Goal: Information Seeking & Learning: Find specific fact

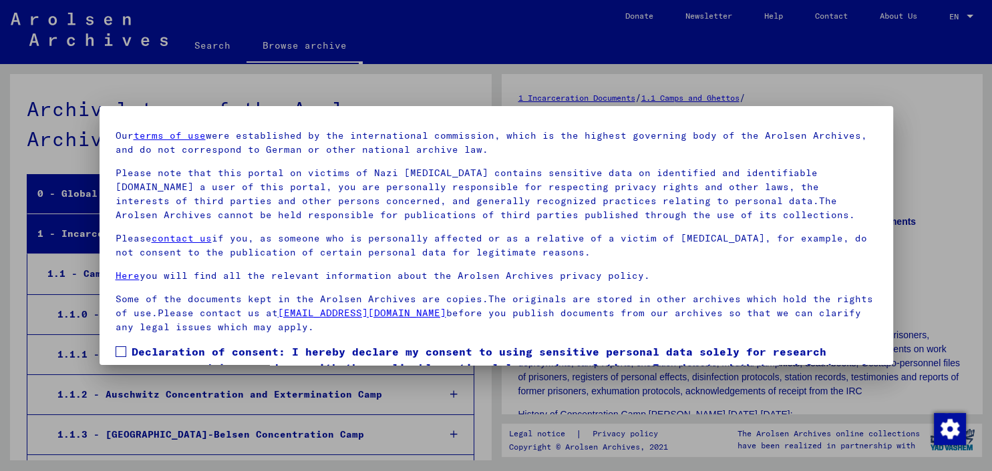
scroll to position [112, 0]
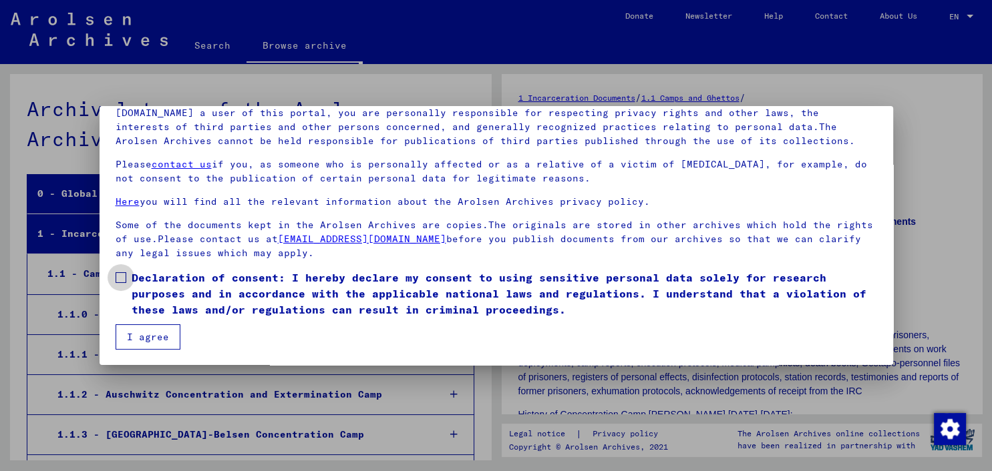
click at [118, 274] on span at bounding box center [121, 277] width 11 height 11
click at [150, 337] on button "I agree" at bounding box center [148, 337] width 65 height 25
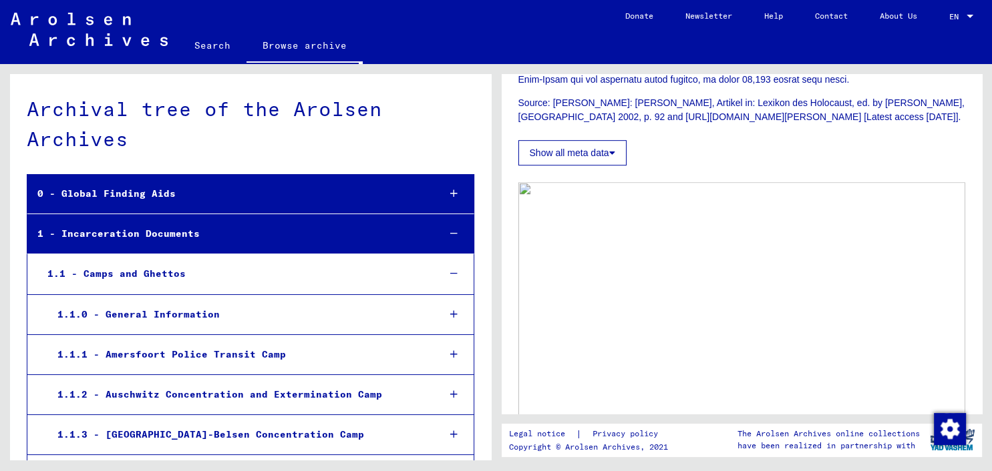
scroll to position [737, 0]
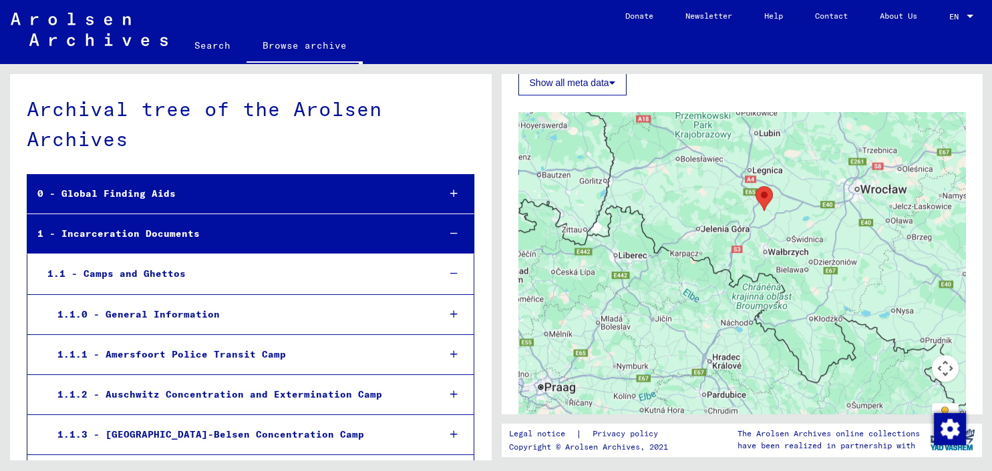
drag, startPoint x: 664, startPoint y: 295, endPoint x: 815, endPoint y: 240, distance: 160.5
click at [816, 240] on div at bounding box center [741, 279] width 447 height 334
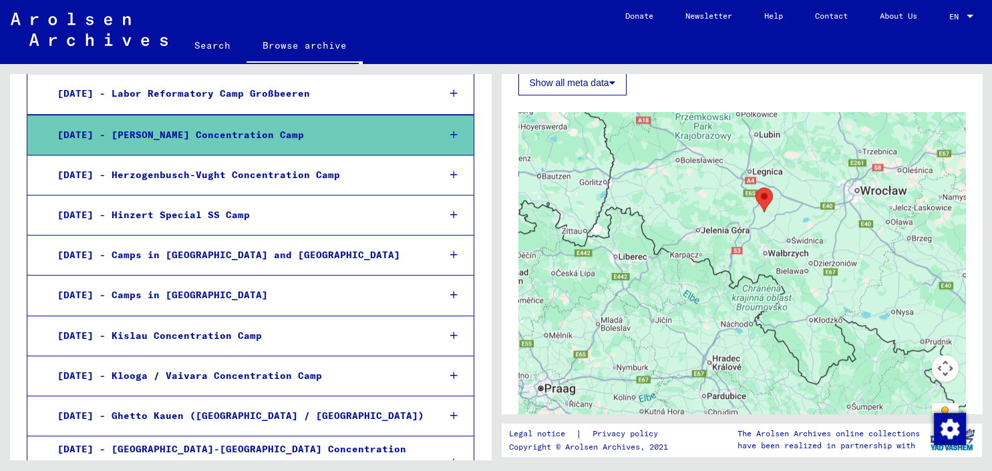
scroll to position [614, 0]
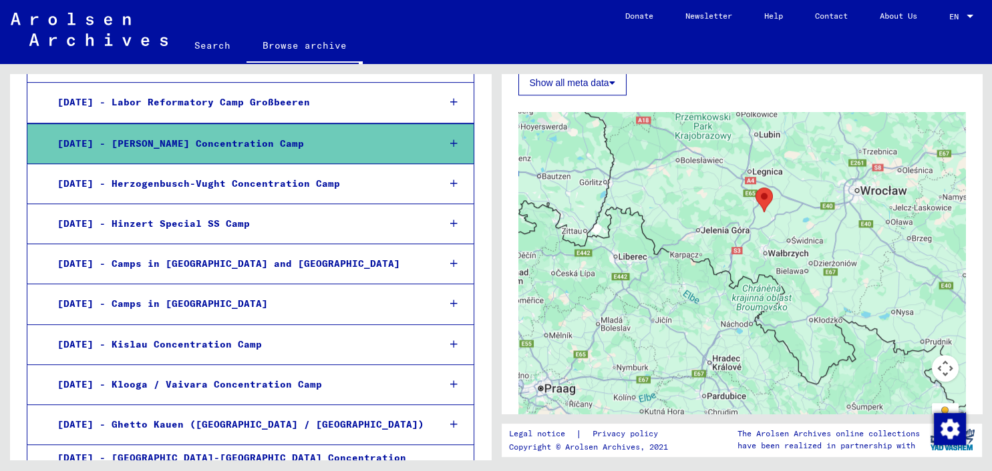
click at [455, 139] on icon at bounding box center [453, 143] width 7 height 9
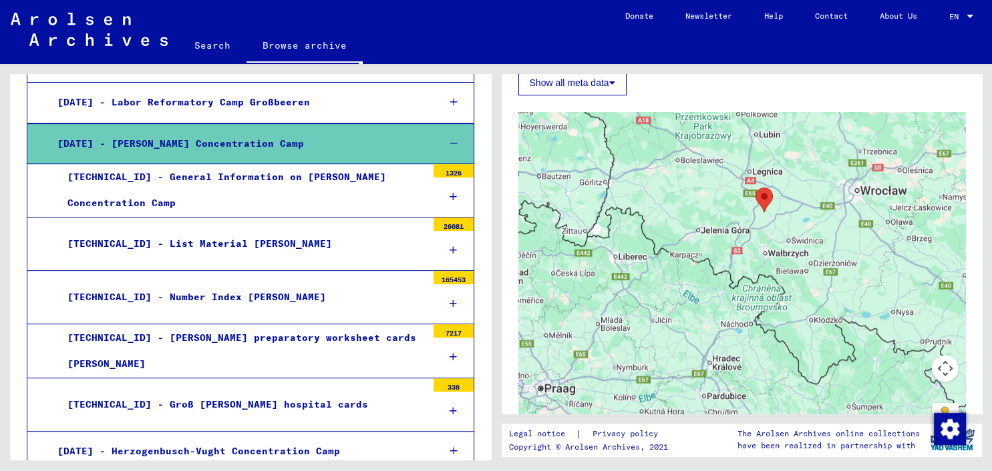
click at [454, 246] on icon at bounding box center [452, 250] width 7 height 9
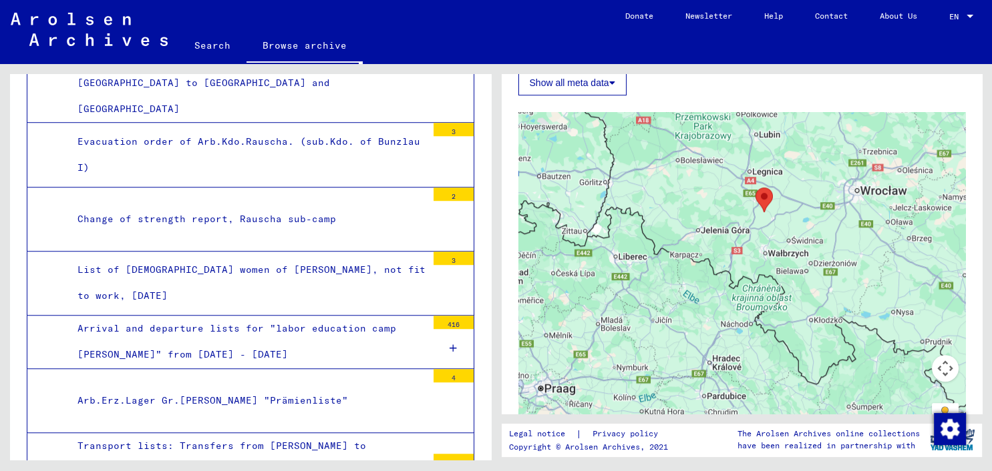
scroll to position [1056, 0]
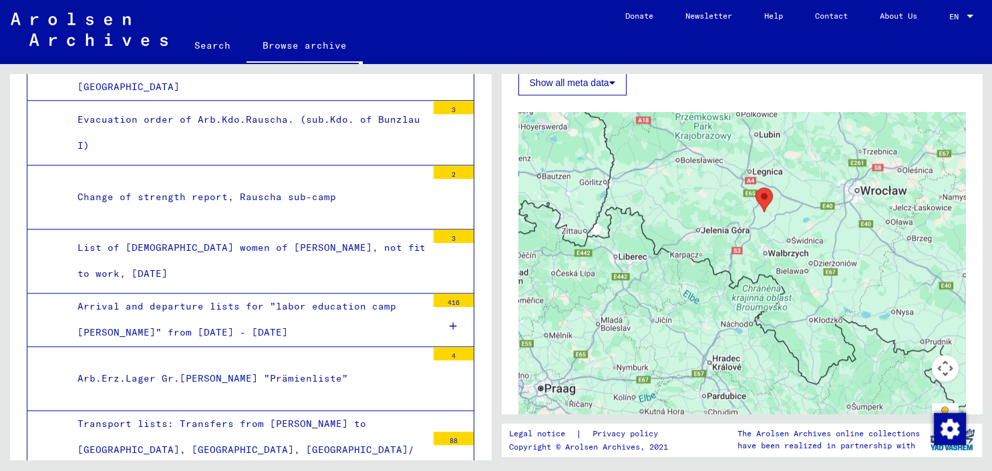
click at [251, 294] on div "Arrival and departure lists for "labor education camp [PERSON_NAME]" from [DATE…" at bounding box center [246, 320] width 359 height 52
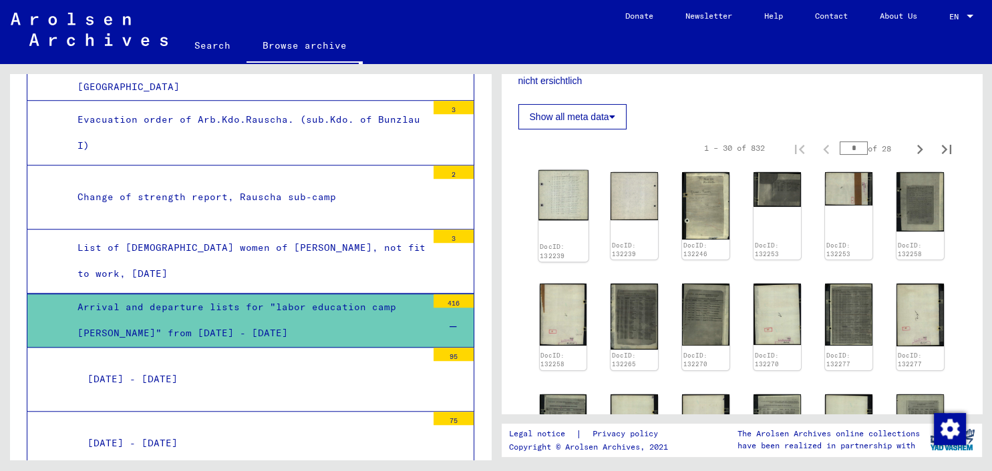
scroll to position [294, 0]
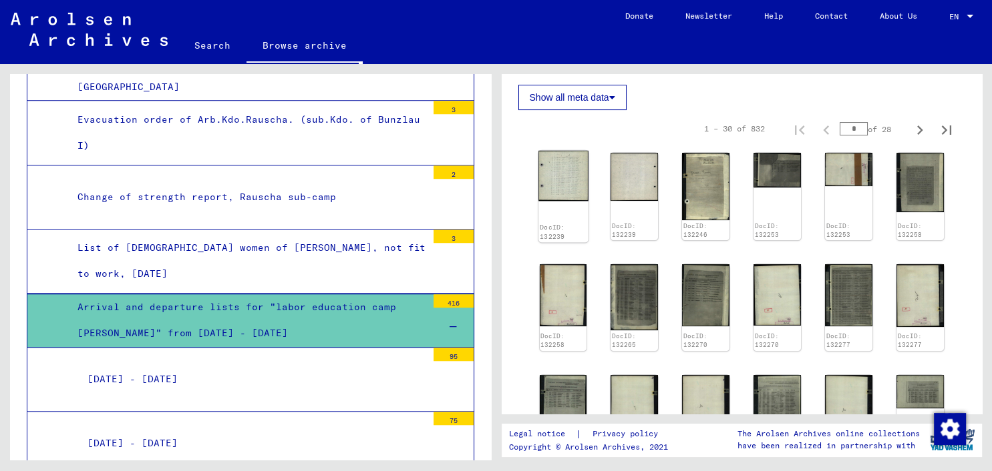
click at [567, 168] on img at bounding box center [562, 176] width 49 height 51
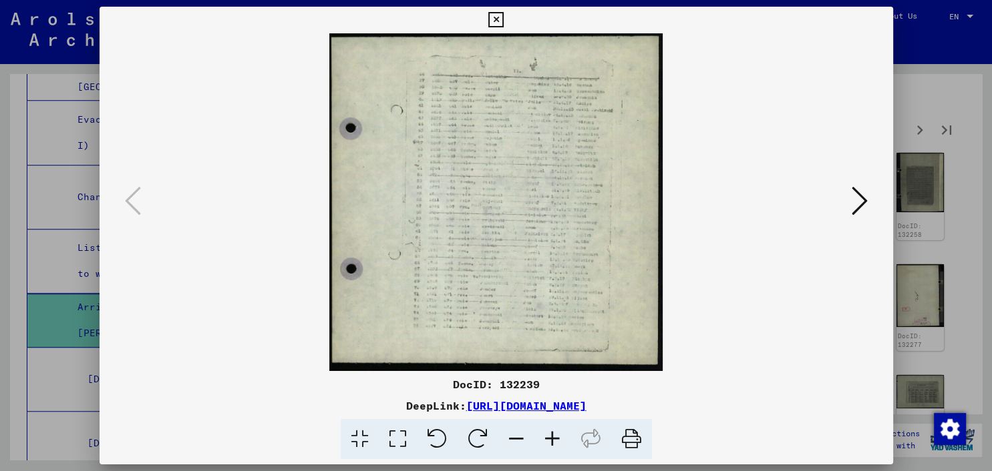
click at [534, 202] on img at bounding box center [496, 202] width 702 height 338
click at [394, 440] on icon at bounding box center [398, 439] width 38 height 41
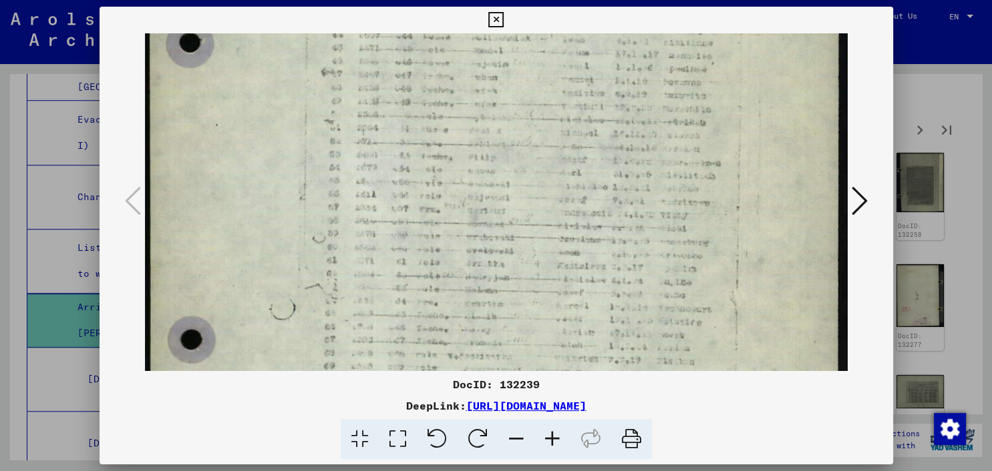
scroll to position [193, 0]
drag, startPoint x: 656, startPoint y: 316, endPoint x: 670, endPoint y: 127, distance: 189.5
click at [670, 127] on img at bounding box center [496, 196] width 702 height 712
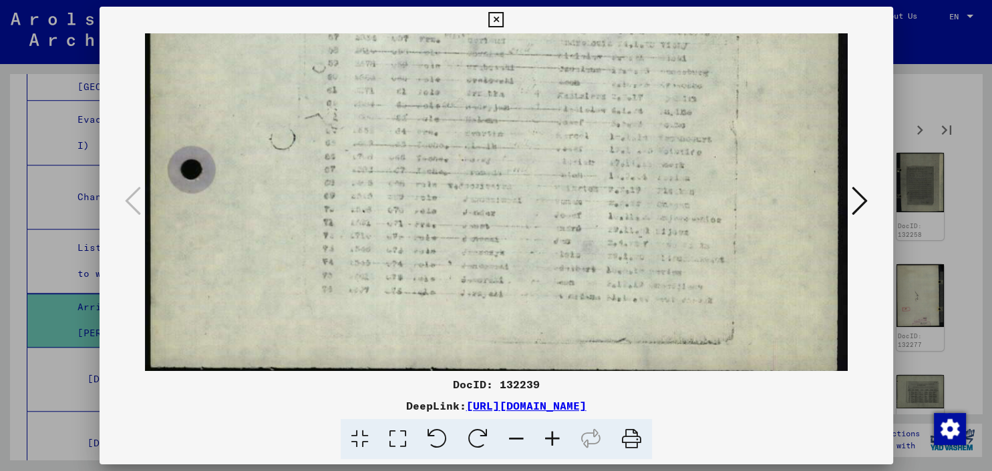
scroll to position [361, 0]
drag, startPoint x: 544, startPoint y: 280, endPoint x: 541, endPoint y: 114, distance: 167.0
click at [541, 114] on img at bounding box center [496, 28] width 702 height 712
click at [861, 204] on icon at bounding box center [859, 201] width 16 height 32
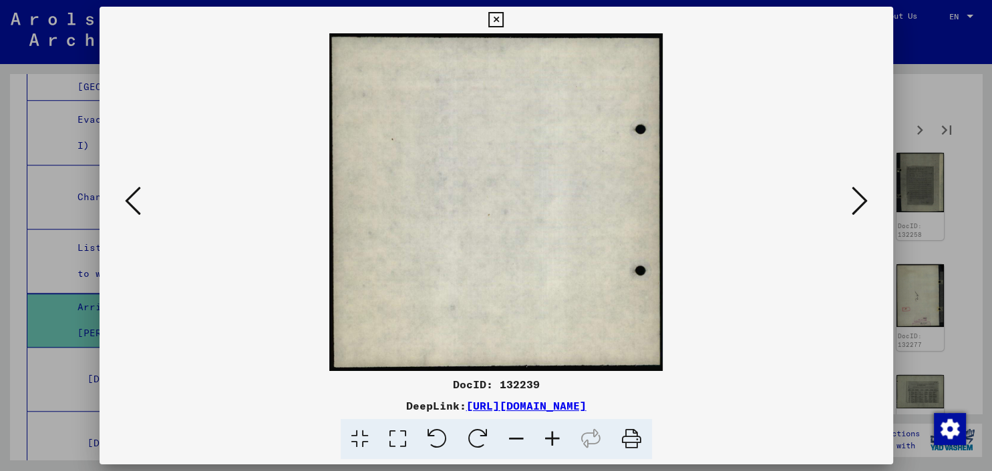
click at [865, 206] on icon at bounding box center [859, 201] width 16 height 32
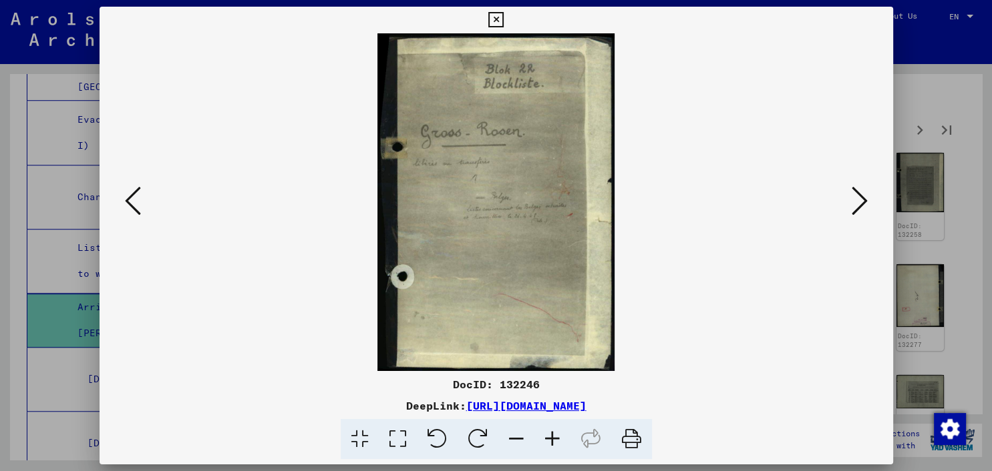
click at [855, 204] on icon at bounding box center [859, 201] width 16 height 32
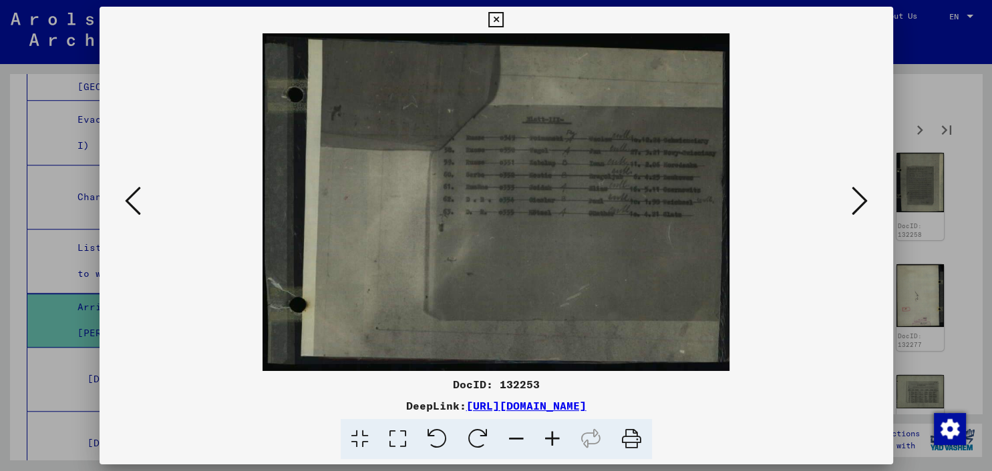
click at [394, 441] on icon at bounding box center [398, 439] width 38 height 41
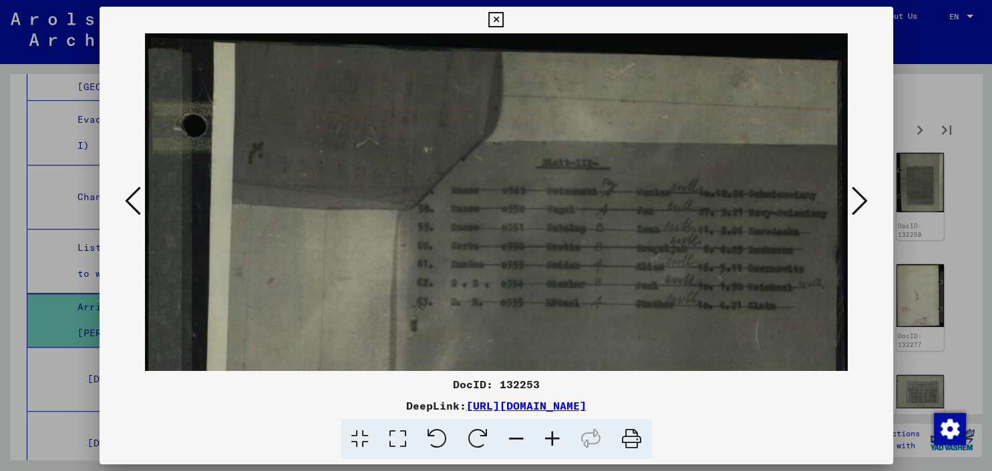
click at [861, 202] on icon at bounding box center [859, 201] width 16 height 32
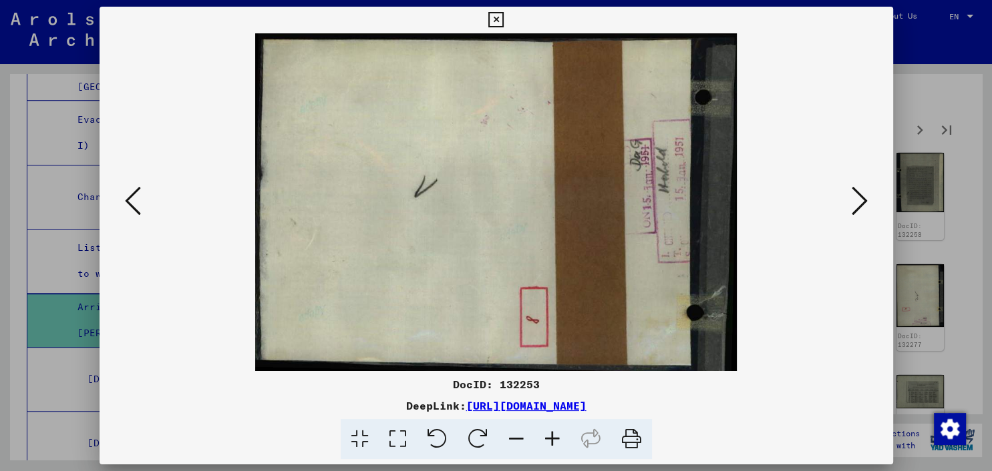
click at [857, 193] on icon at bounding box center [859, 201] width 16 height 32
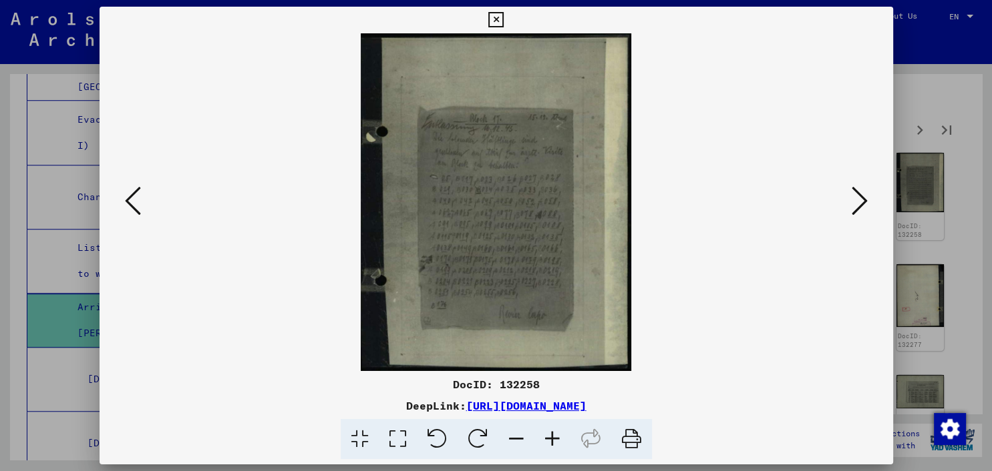
click at [861, 196] on icon at bounding box center [859, 201] width 16 height 32
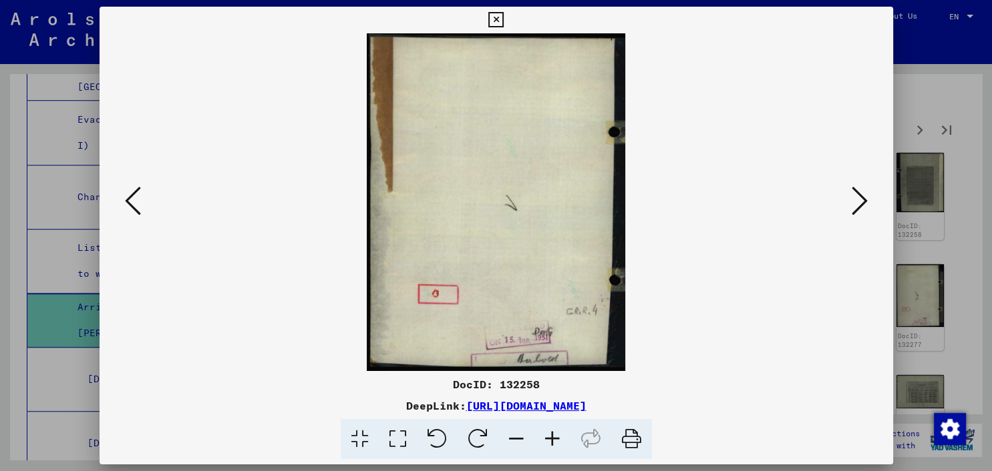
click at [861, 196] on icon at bounding box center [859, 201] width 16 height 32
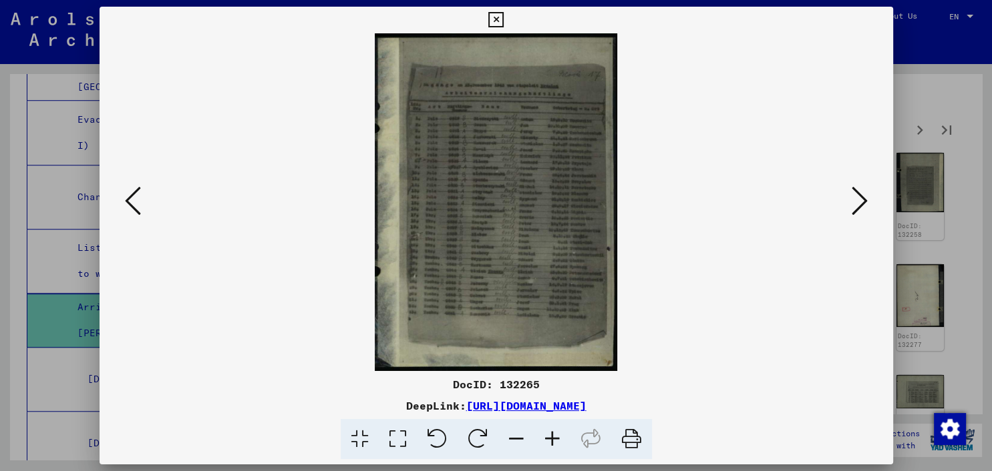
click at [549, 437] on icon at bounding box center [552, 439] width 36 height 41
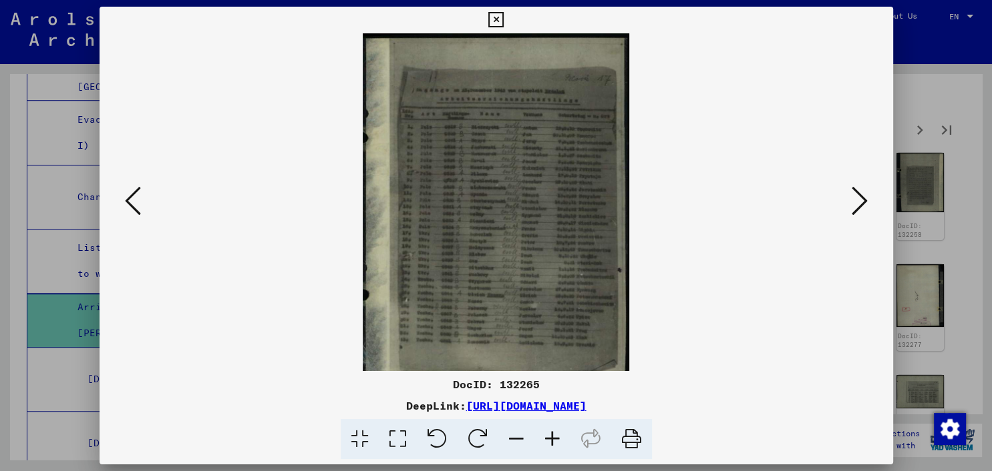
click at [549, 437] on icon at bounding box center [552, 439] width 36 height 41
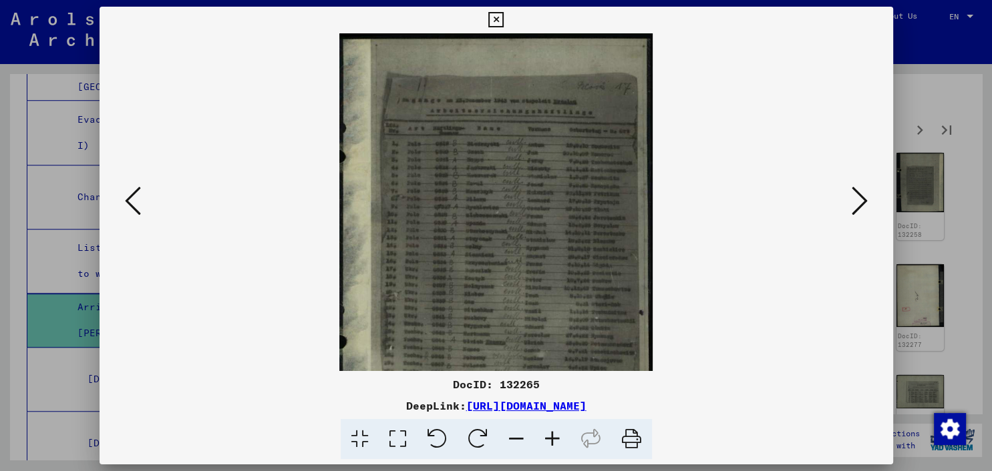
click at [549, 437] on icon at bounding box center [552, 439] width 36 height 41
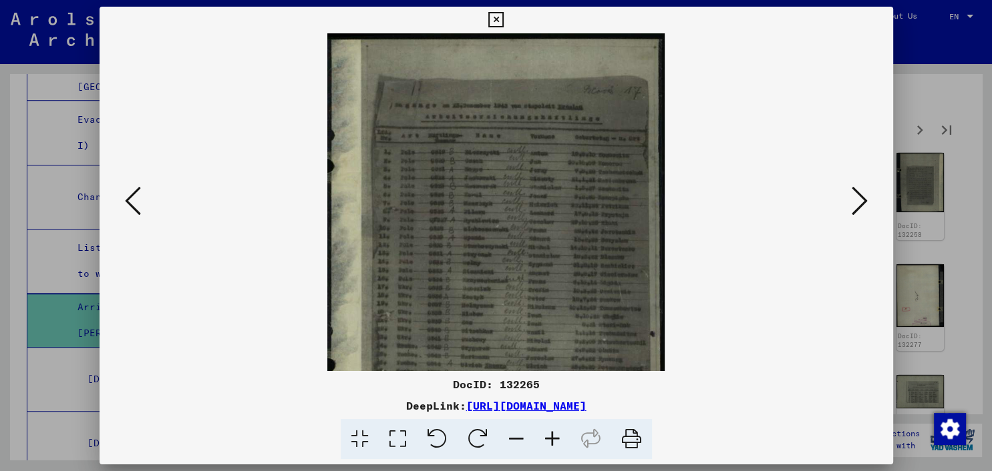
click at [549, 437] on icon at bounding box center [552, 439] width 36 height 41
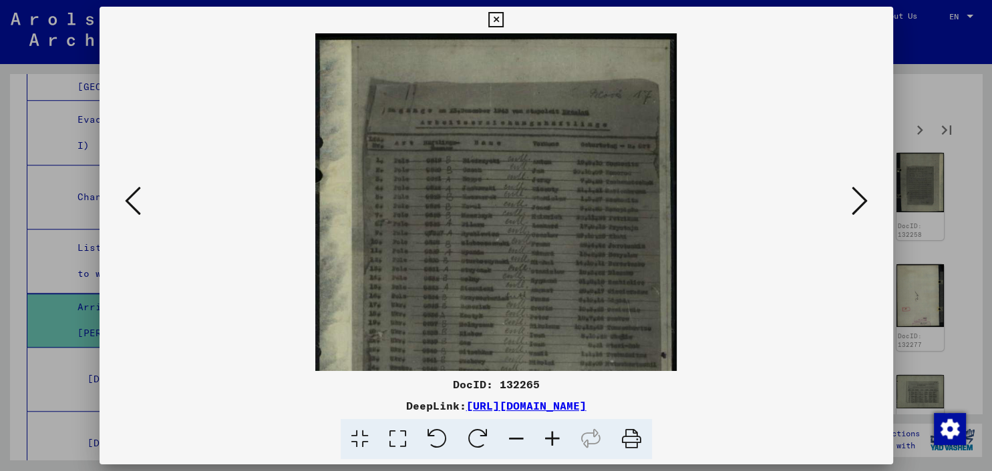
click at [549, 437] on icon at bounding box center [552, 439] width 36 height 41
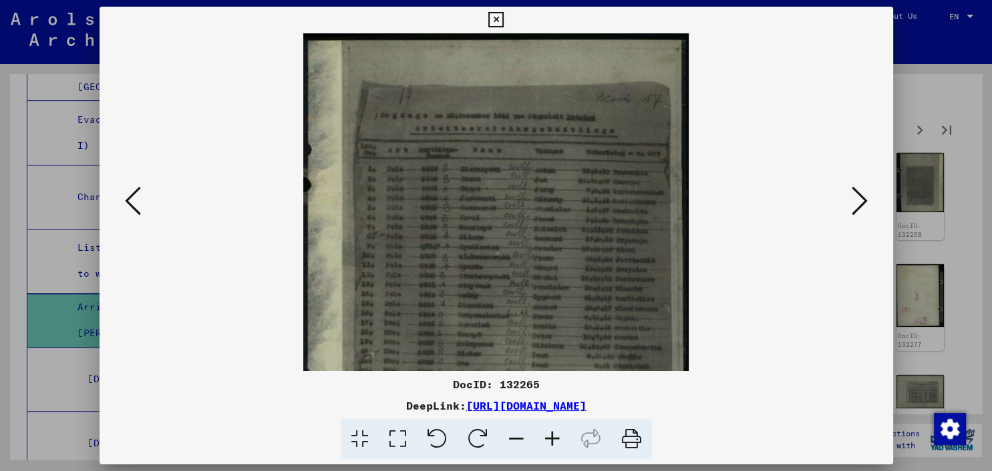
click at [549, 437] on icon at bounding box center [552, 439] width 36 height 41
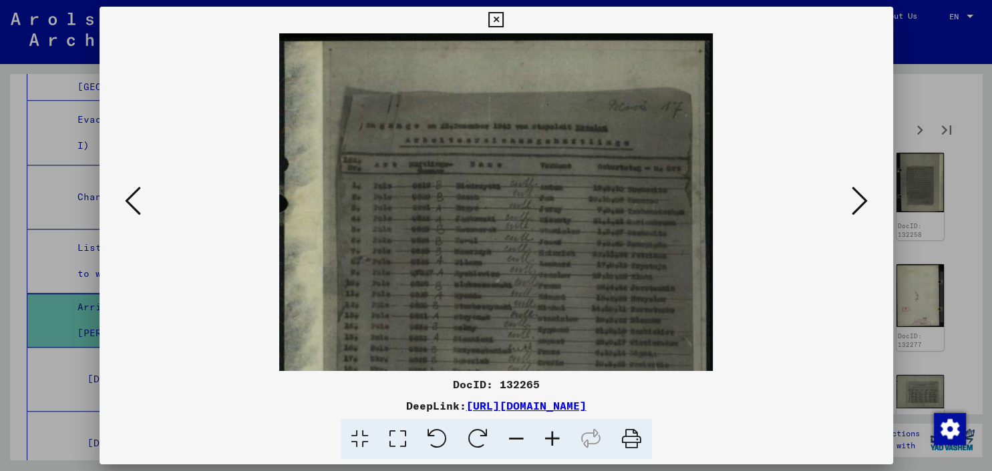
click at [549, 437] on icon at bounding box center [552, 439] width 36 height 41
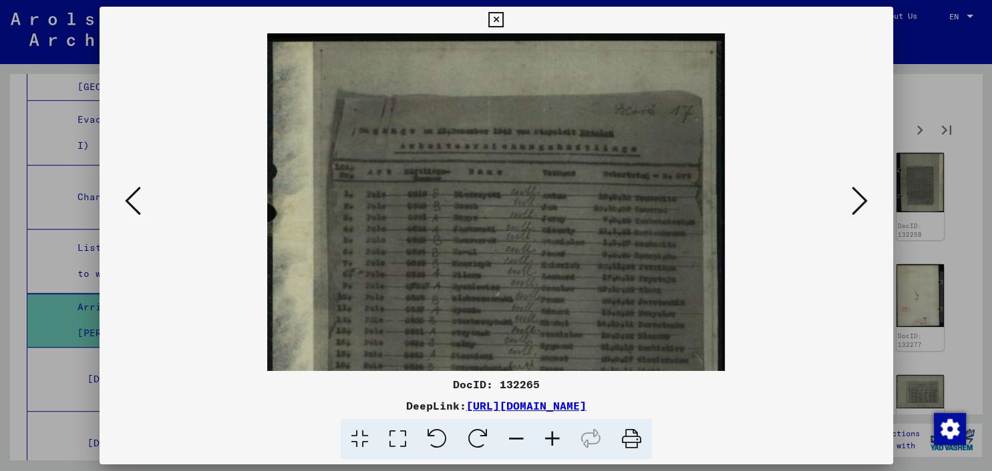
drag, startPoint x: 550, startPoint y: 437, endPoint x: 555, endPoint y: 381, distance: 55.6
click at [551, 437] on icon at bounding box center [552, 439] width 36 height 41
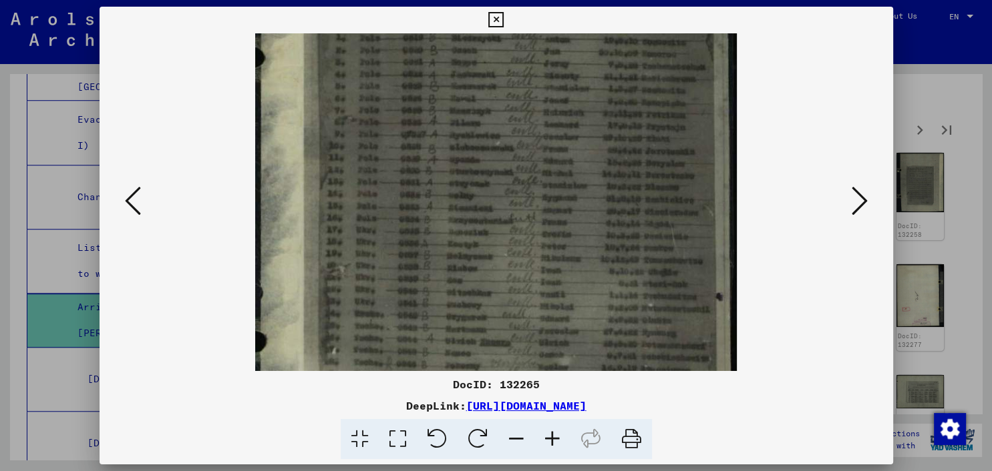
scroll to position [222, 0]
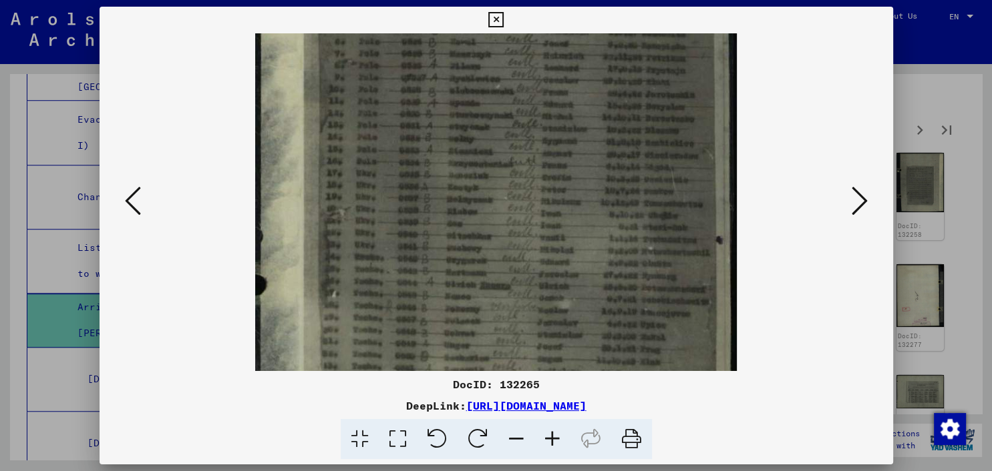
drag, startPoint x: 556, startPoint y: 300, endPoint x: 556, endPoint y: 81, distance: 219.0
click at [556, 81] on img at bounding box center [495, 148] width 481 height 672
click at [548, 438] on icon at bounding box center [552, 439] width 36 height 41
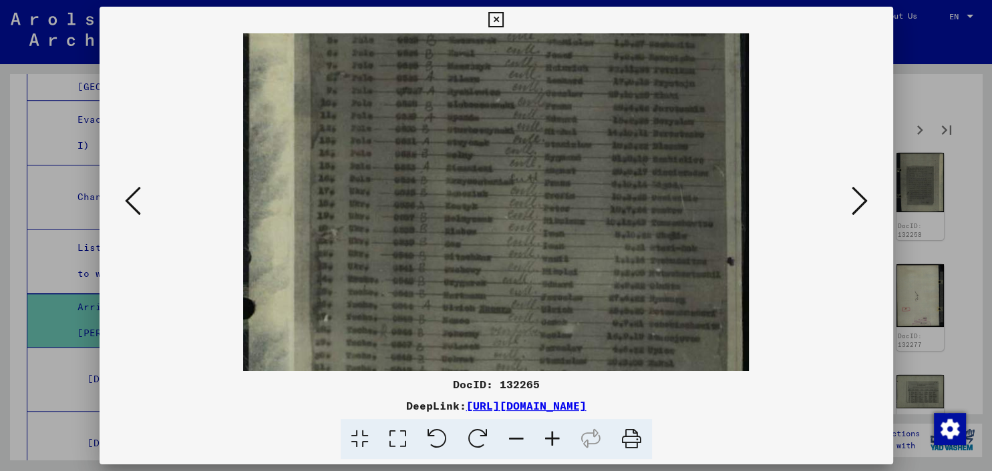
click at [548, 437] on icon at bounding box center [552, 439] width 36 height 41
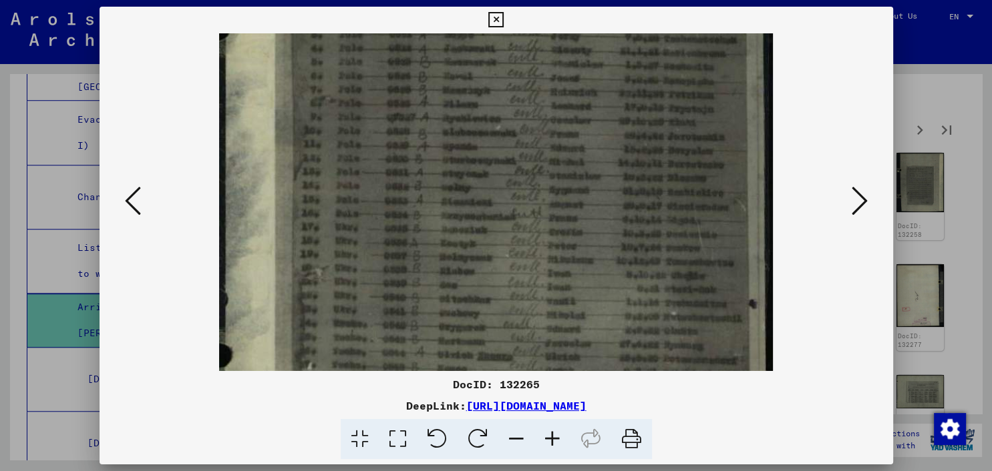
click at [548, 437] on icon at bounding box center [552, 439] width 36 height 41
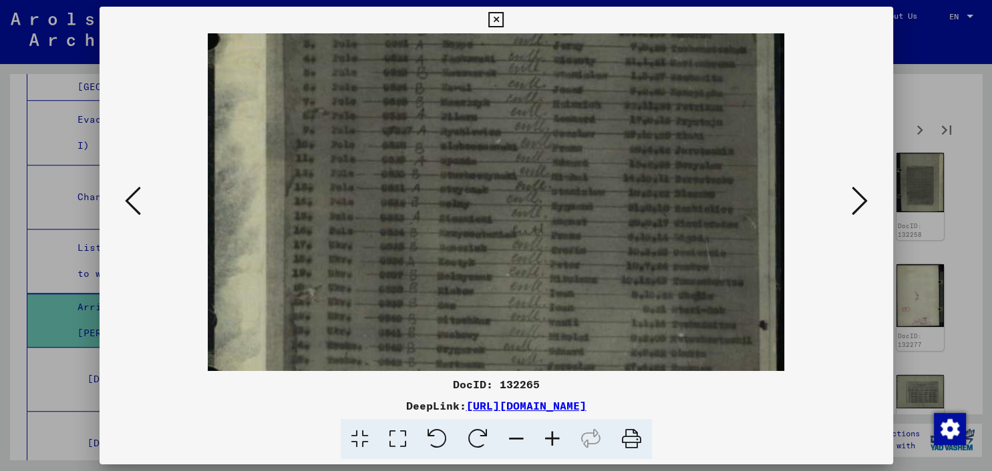
drag, startPoint x: 548, startPoint y: 437, endPoint x: 541, endPoint y: 416, distance: 22.0
click at [548, 437] on icon at bounding box center [552, 439] width 36 height 41
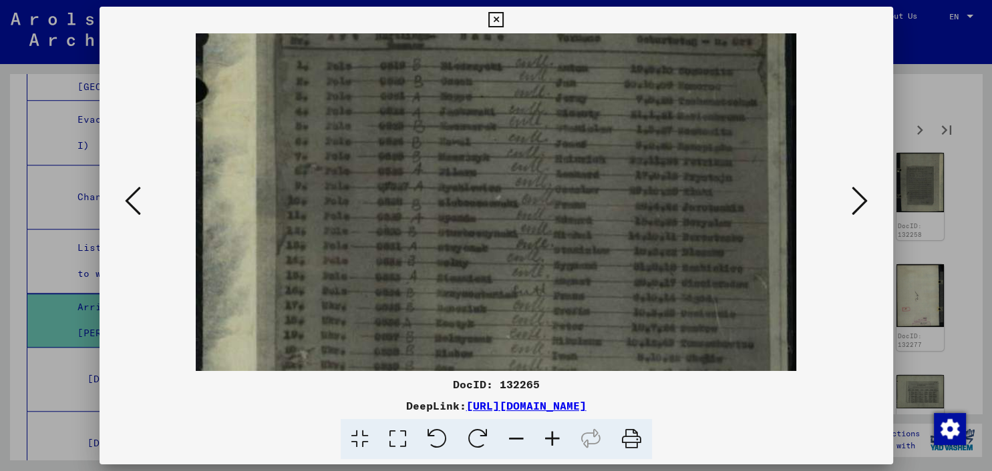
scroll to position [114, 0]
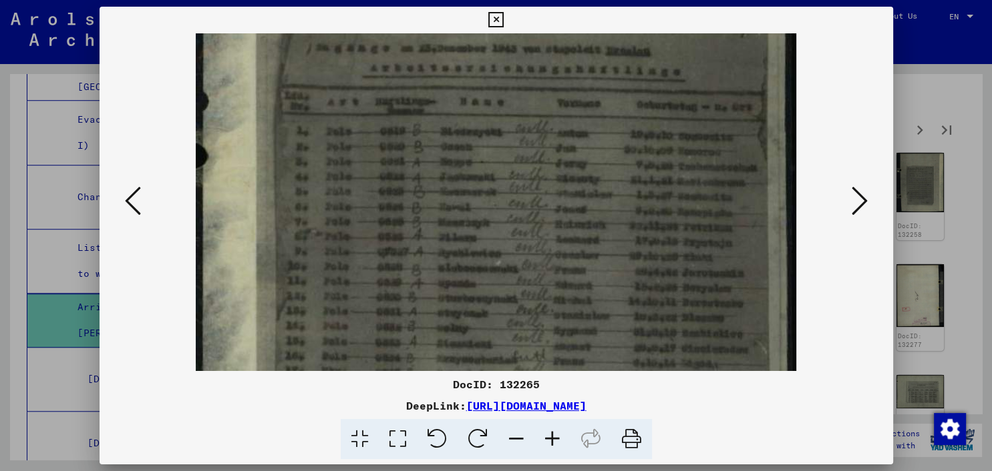
drag, startPoint x: 535, startPoint y: 263, endPoint x: 502, endPoint y: 372, distance: 113.7
click at [502, 372] on div "DocID: 132265 DeepLink: [URL][DOMAIN_NAME]" at bounding box center [495, 233] width 793 height 453
click at [503, 22] on icon at bounding box center [495, 20] width 15 height 16
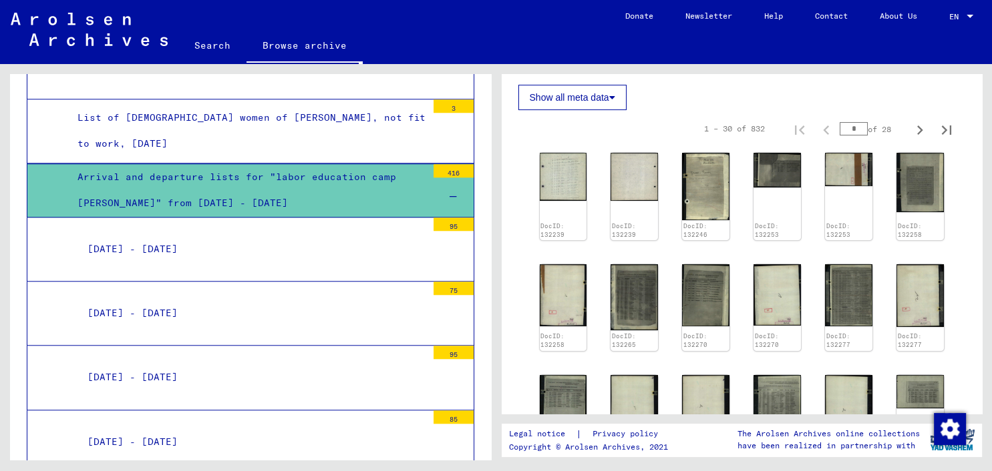
scroll to position [1203, 0]
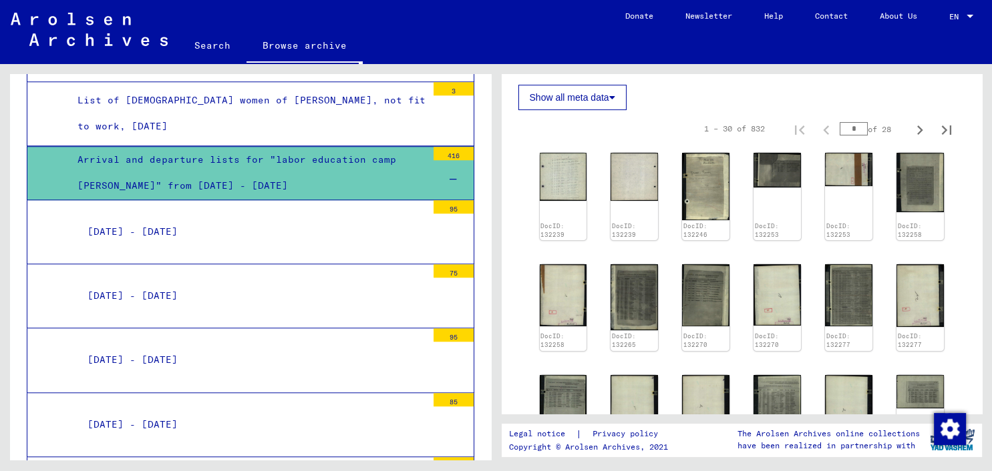
click at [195, 283] on div "[DATE] - [DATE]" at bounding box center [251, 296] width 349 height 26
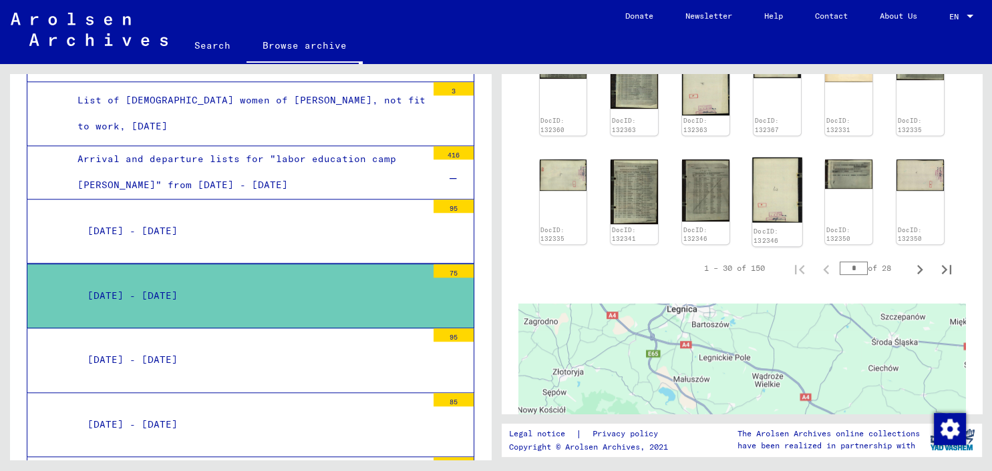
scroll to position [737, 0]
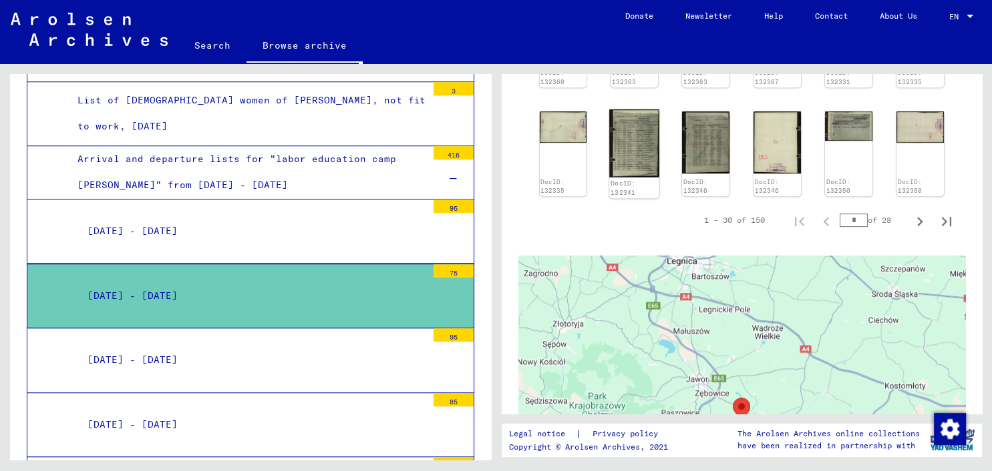
click at [634, 148] on img at bounding box center [634, 144] width 49 height 68
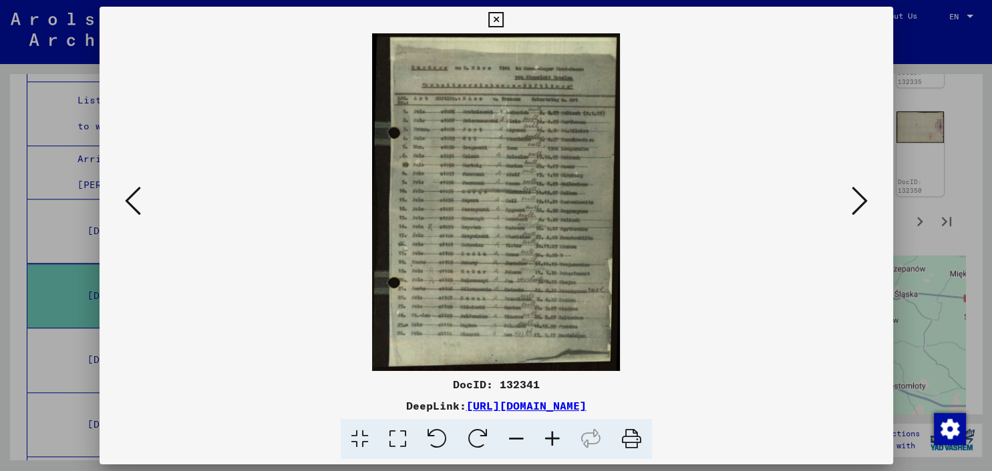
click at [549, 443] on icon at bounding box center [552, 439] width 36 height 41
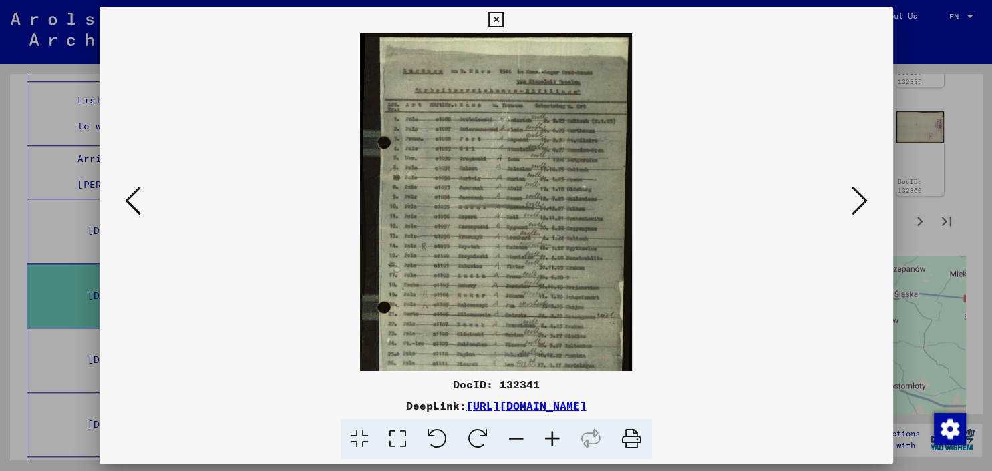
click at [549, 443] on icon at bounding box center [552, 439] width 36 height 41
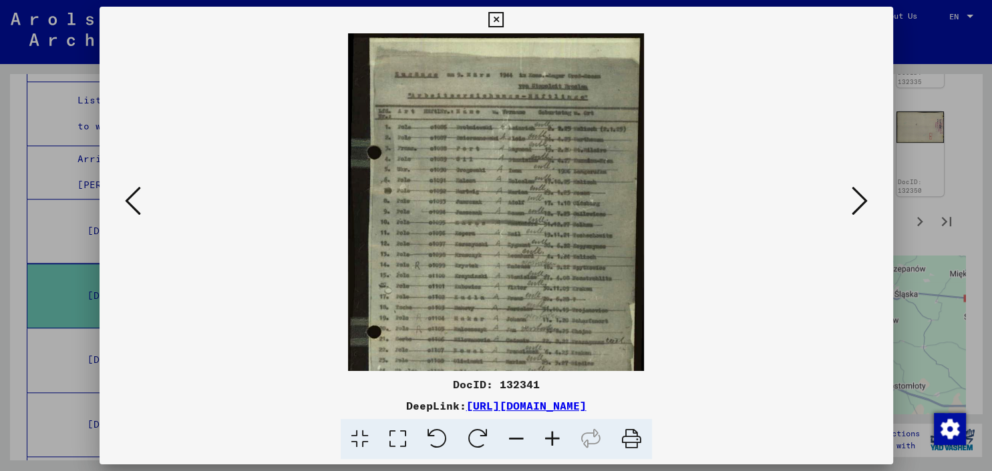
click at [549, 443] on icon at bounding box center [552, 439] width 36 height 41
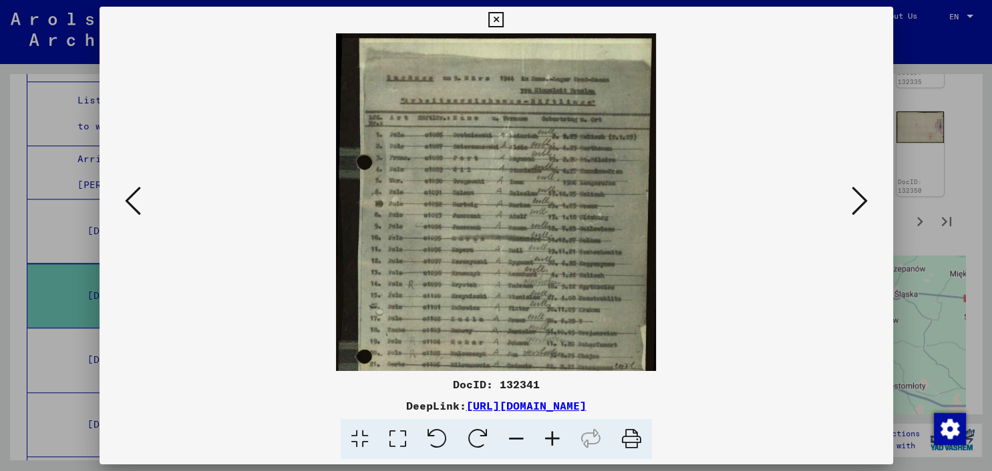
click at [549, 443] on icon at bounding box center [552, 439] width 36 height 41
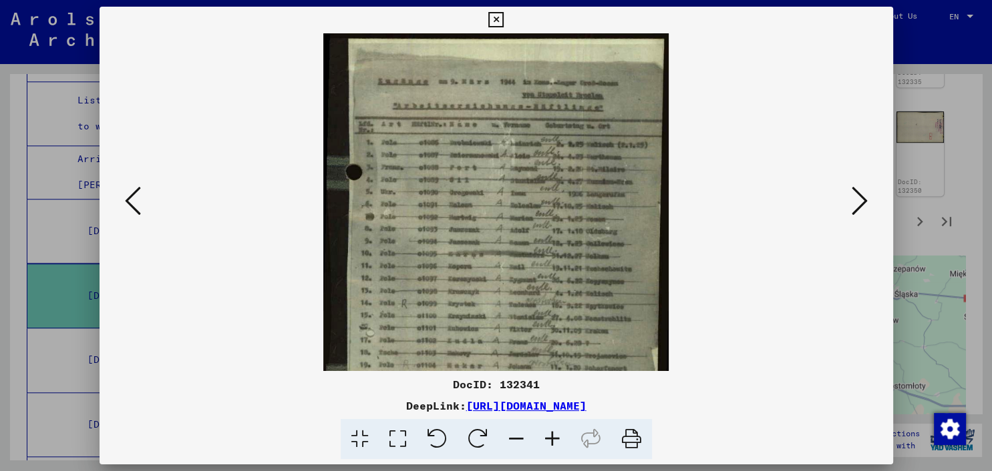
click at [549, 443] on icon at bounding box center [552, 439] width 36 height 41
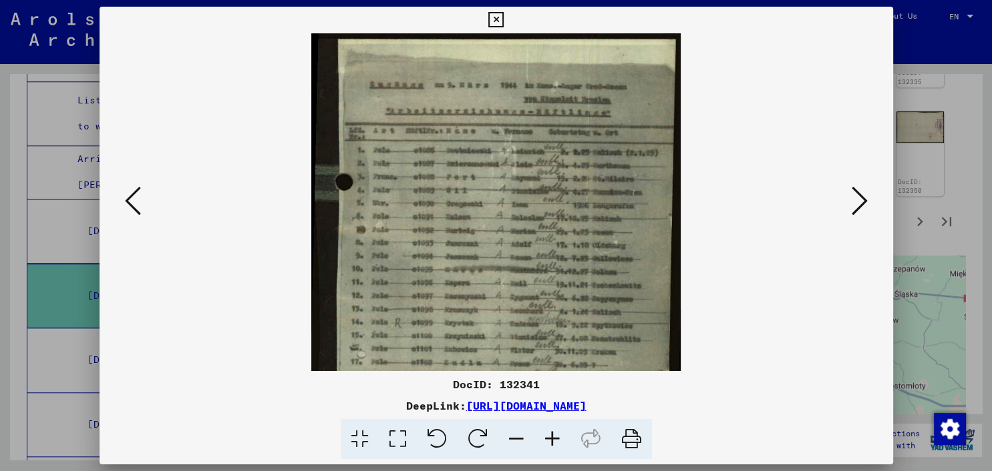
click at [549, 443] on icon at bounding box center [552, 439] width 36 height 41
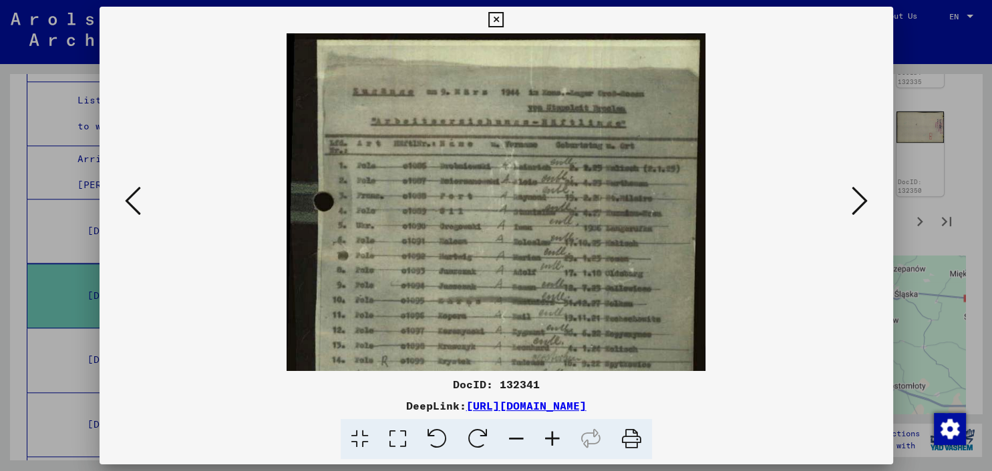
drag, startPoint x: 549, startPoint y: 442, endPoint x: 549, endPoint y: 425, distance: 16.7
click at [549, 439] on icon at bounding box center [552, 439] width 36 height 41
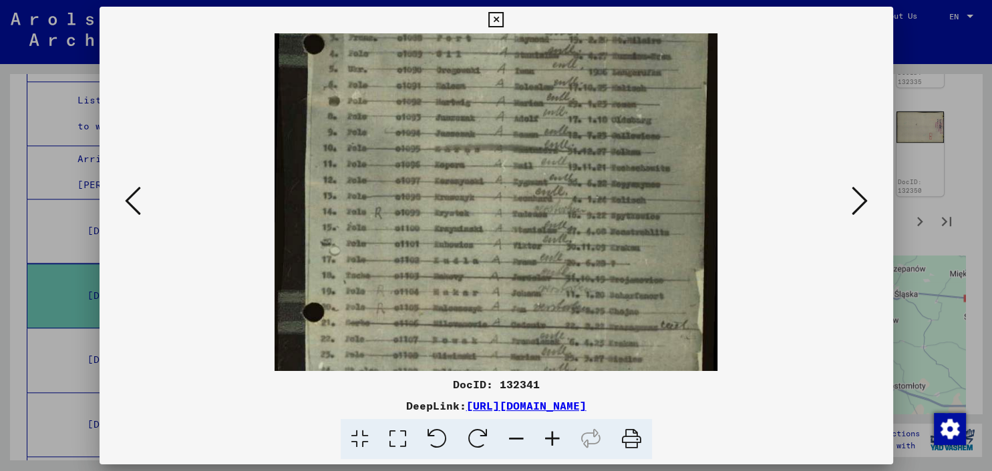
scroll to position [171, 0]
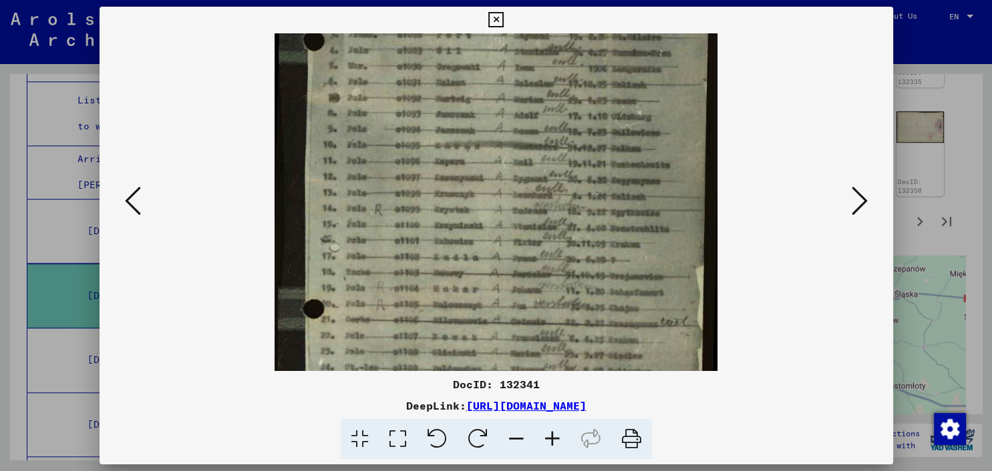
drag, startPoint x: 634, startPoint y: 294, endPoint x: 621, endPoint y: 126, distance: 169.5
click at [621, 126] on img at bounding box center [495, 164] width 443 height 605
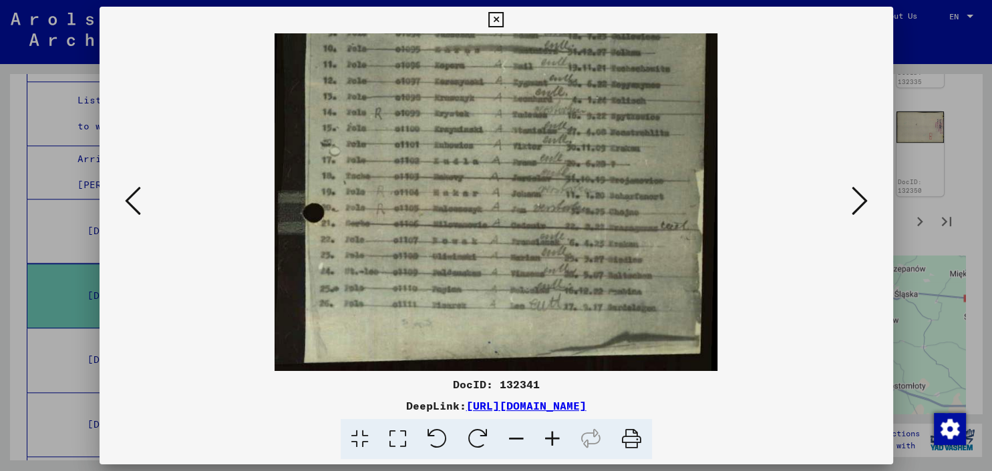
drag, startPoint x: 569, startPoint y: 325, endPoint x: 598, endPoint y: 132, distance: 194.5
click at [594, 136] on img at bounding box center [495, 68] width 443 height 605
click at [503, 16] on icon at bounding box center [495, 20] width 15 height 16
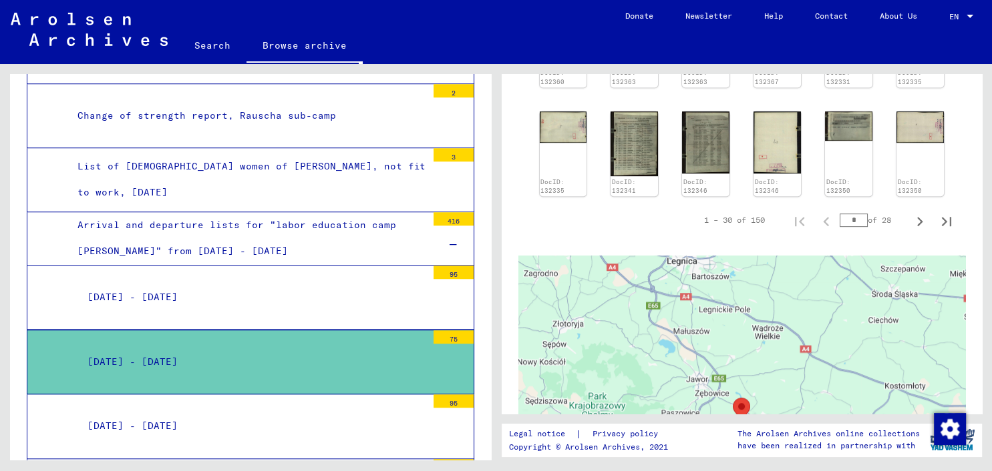
scroll to position [761, 0]
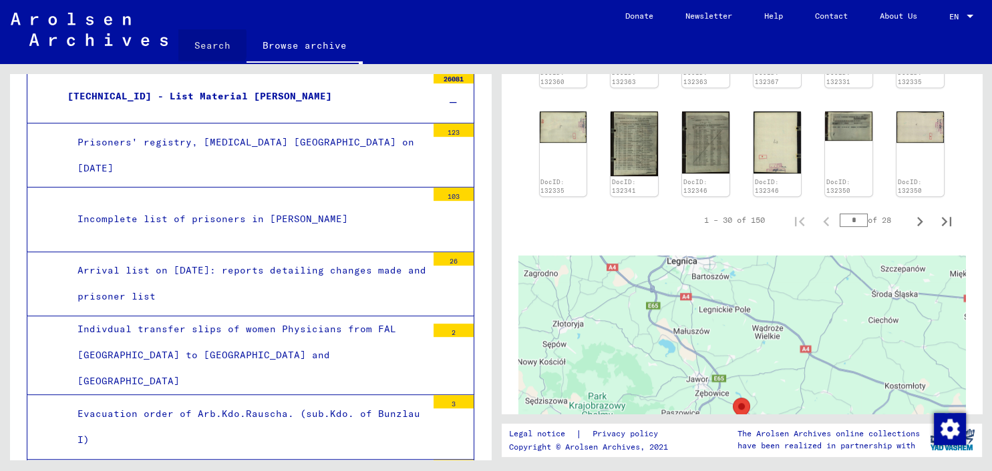
click at [206, 43] on link "Search" at bounding box center [212, 45] width 68 height 32
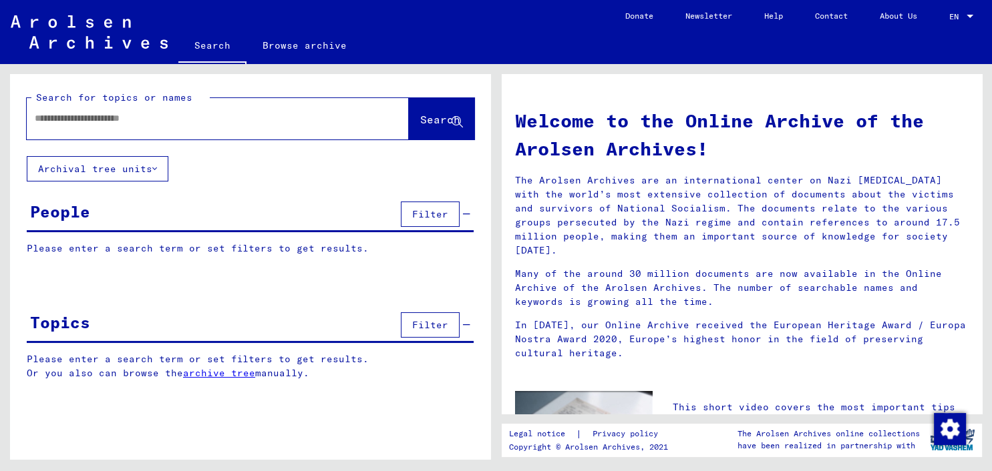
click at [172, 119] on input "text" at bounding box center [202, 119] width 334 height 14
type input "********"
click at [440, 124] on span "Search" at bounding box center [440, 119] width 40 height 13
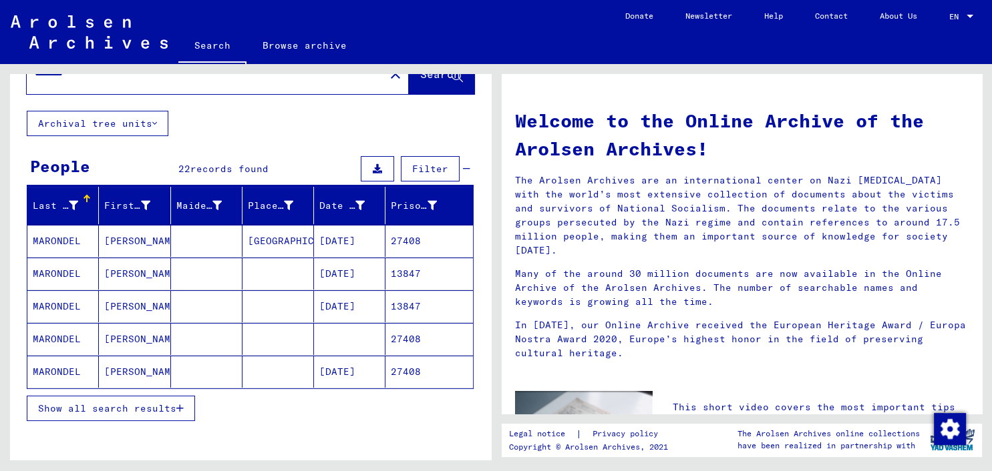
scroll to position [73, 0]
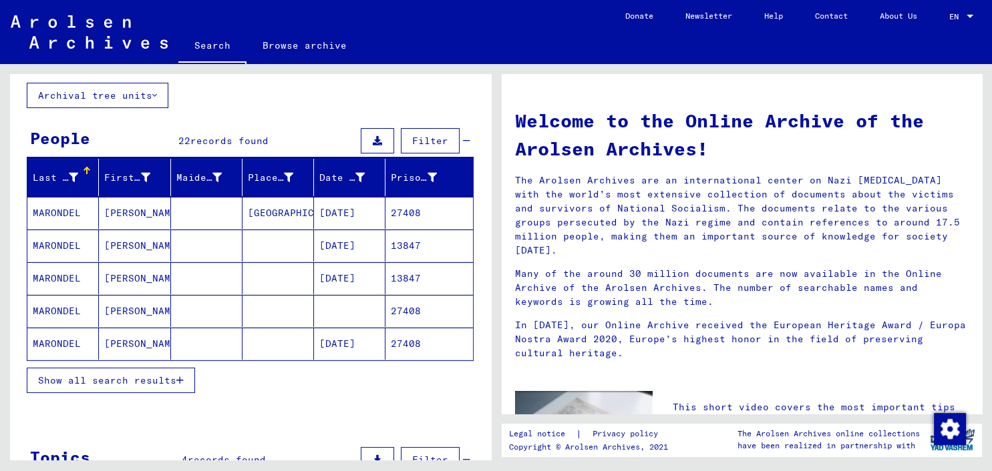
click at [165, 375] on span "Show all search results" at bounding box center [107, 381] width 138 height 12
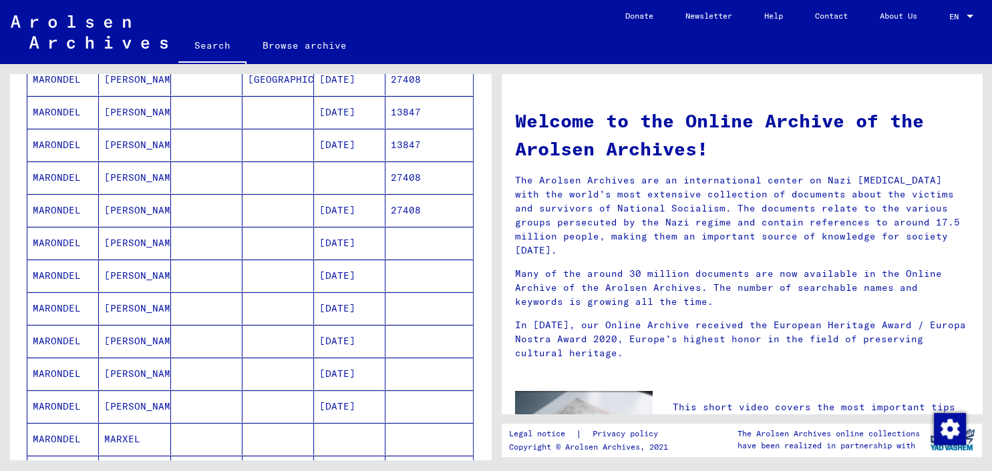
scroll to position [294, 0]
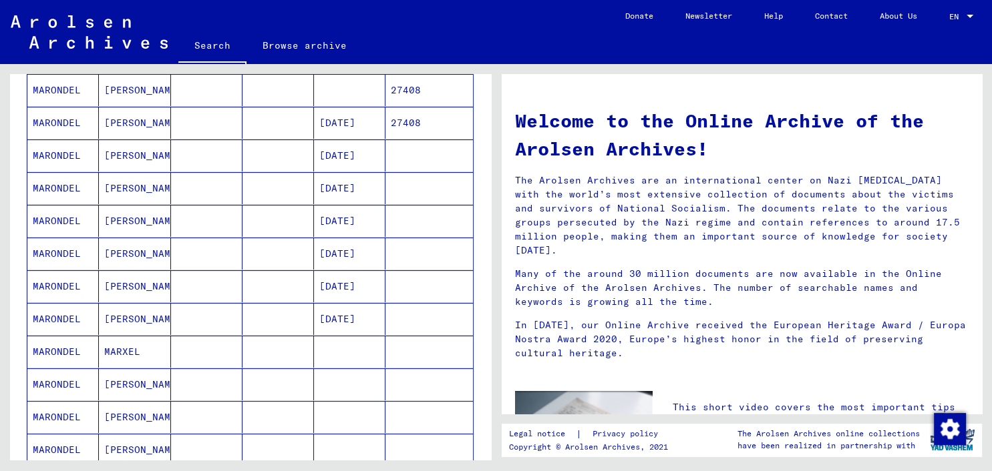
click at [90, 154] on mat-cell "MARONDEL" at bounding box center [62, 156] width 71 height 32
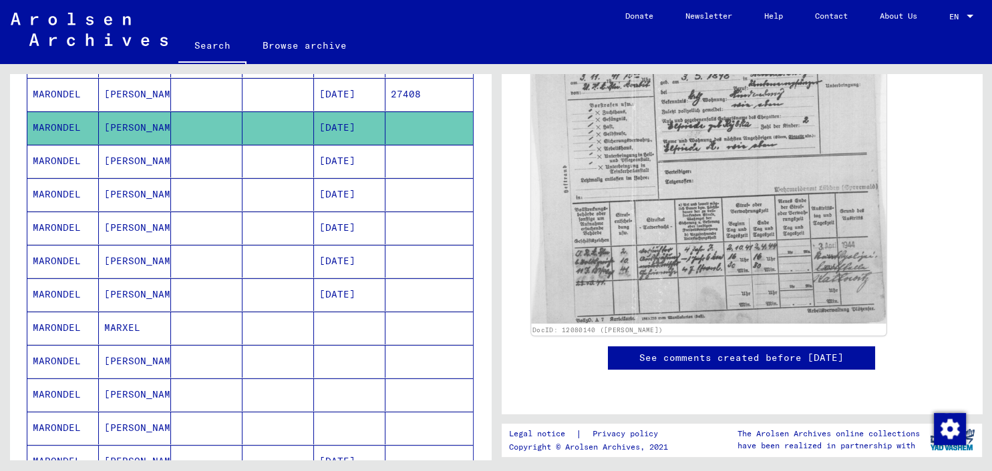
scroll to position [491, 0]
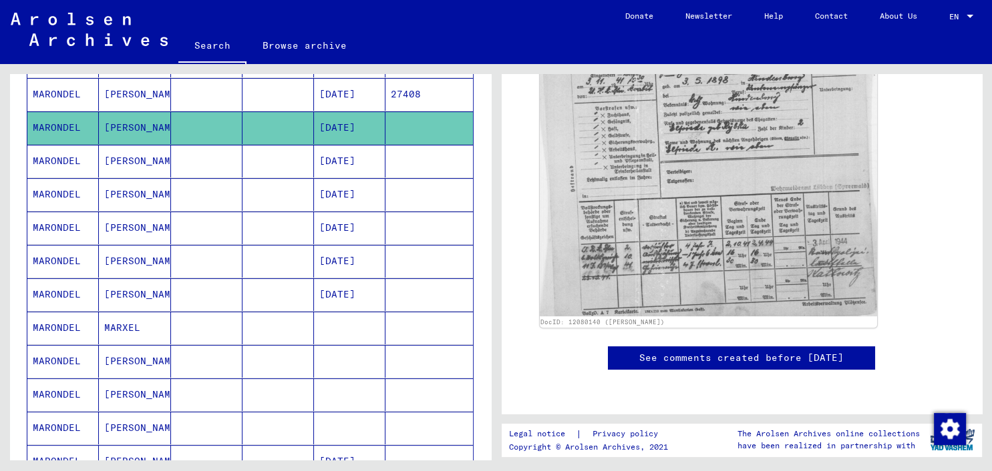
click at [676, 351] on link "See comments created before [DATE]" at bounding box center [741, 358] width 204 height 14
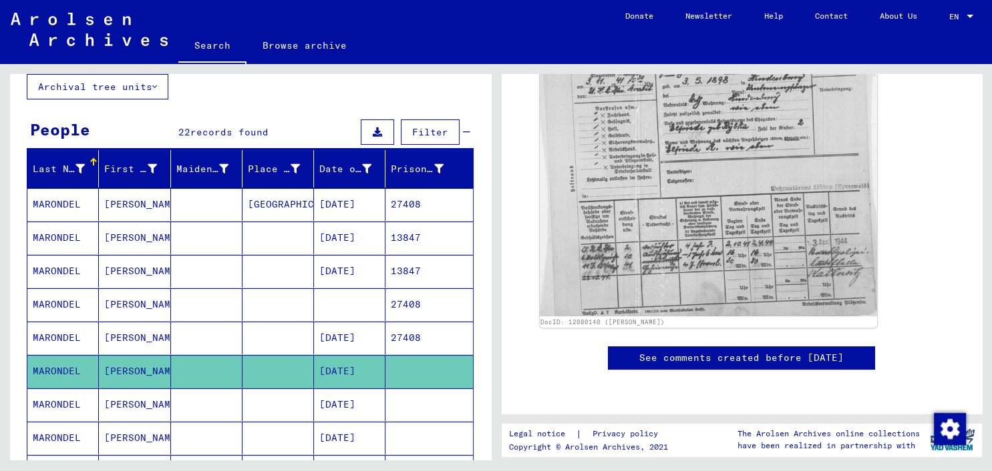
scroll to position [221, 0]
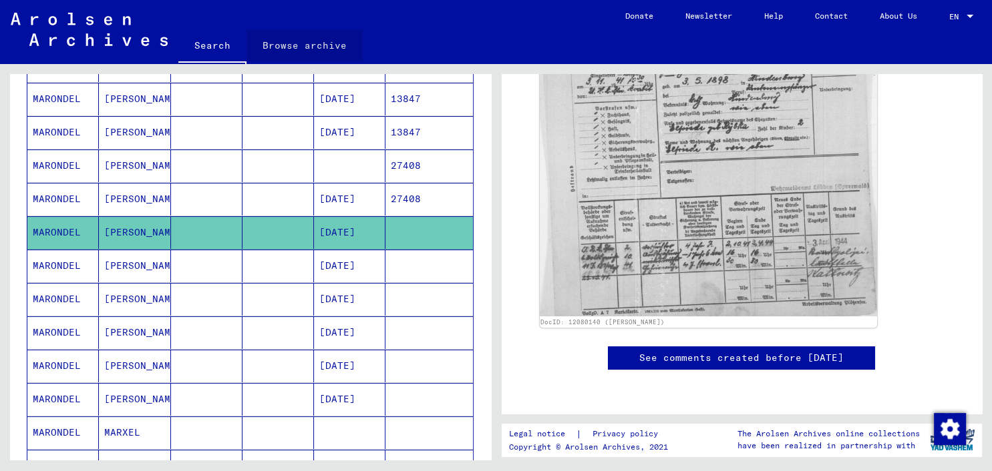
click at [305, 41] on link "Browse archive" at bounding box center [304, 45] width 116 height 32
